Goal: Navigation & Orientation: Find specific page/section

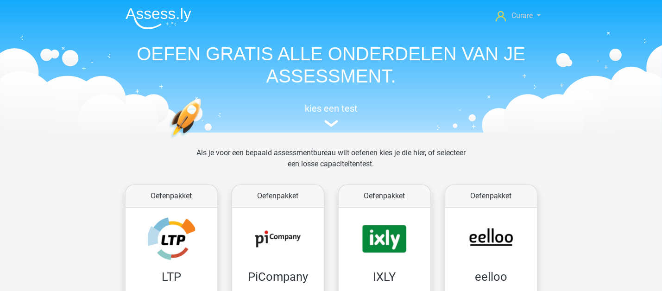
click at [531, 14] on span "Curare" at bounding box center [522, 15] width 21 height 9
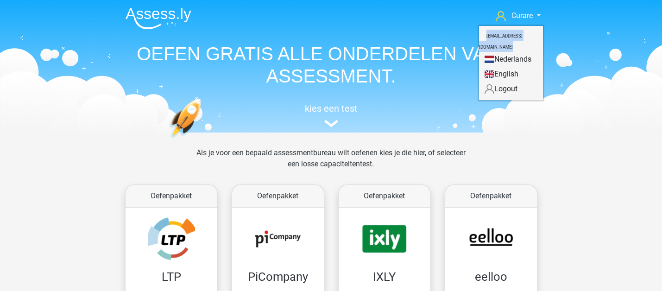
drag, startPoint x: 476, startPoint y: 36, endPoint x: 539, endPoint y: 36, distance: 63.0
click at [523, 36] on small "[EMAIL_ADDRESS][DOMAIN_NAME]" at bounding box center [501, 41] width 44 height 31
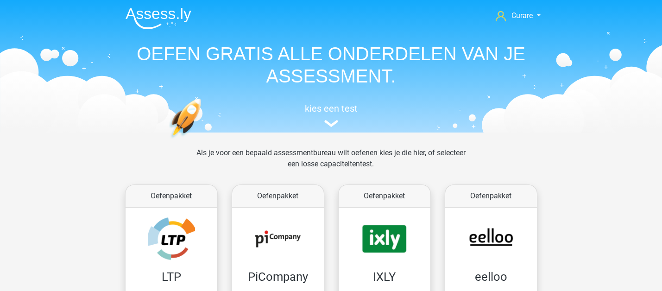
copy small "[EMAIL_ADDRESS][DOMAIN_NAME]"
click at [534, 16] on link "Curare" at bounding box center [518, 15] width 52 height 11
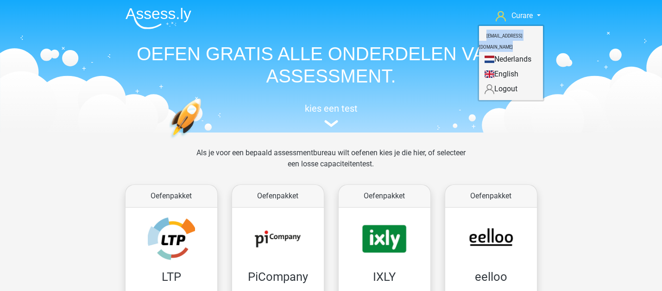
drag, startPoint x: 477, startPoint y: 35, endPoint x: 538, endPoint y: 36, distance: 61.2
click at [523, 36] on small "[EMAIL_ADDRESS][DOMAIN_NAME]" at bounding box center [501, 41] width 44 height 31
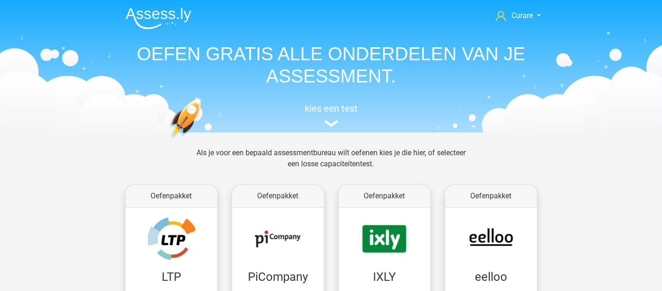
copy small "[EMAIL_ADDRESS][DOMAIN_NAME]"
click at [534, 18] on link "Curare" at bounding box center [518, 15] width 52 height 11
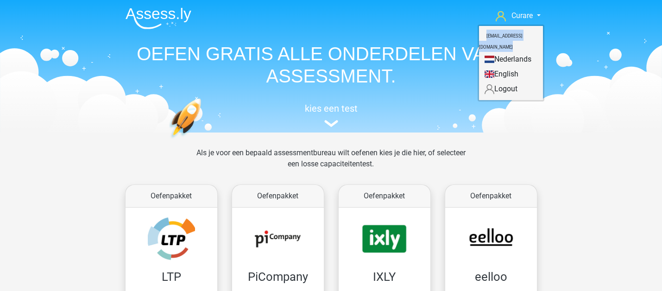
copy small "[EMAIL_ADDRESS][DOMAIN_NAME]"
drag, startPoint x: 476, startPoint y: 36, endPoint x: 540, endPoint y: 36, distance: 63.9
click at [523, 36] on small "[EMAIL_ADDRESS][DOMAIN_NAME]" at bounding box center [501, 41] width 44 height 31
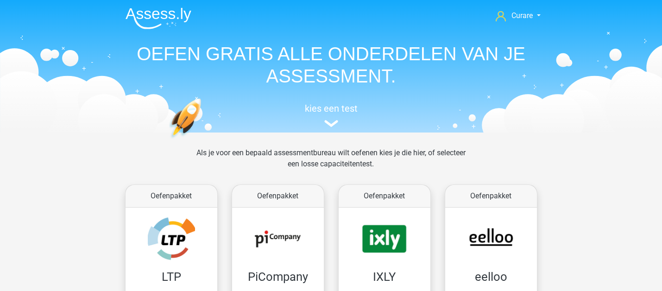
click at [169, 16] on img at bounding box center [159, 18] width 66 height 22
